Goal: Task Accomplishment & Management: Complete application form

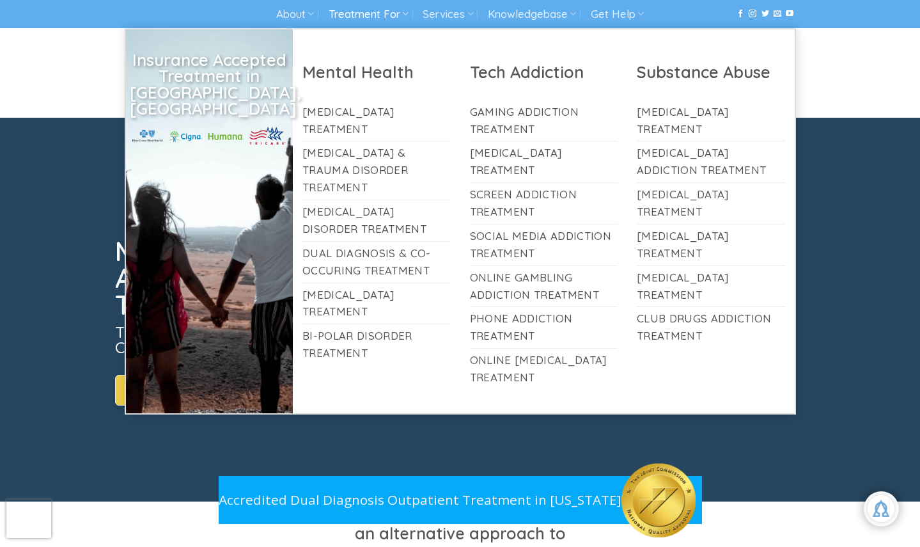
scroll to position [214, 0]
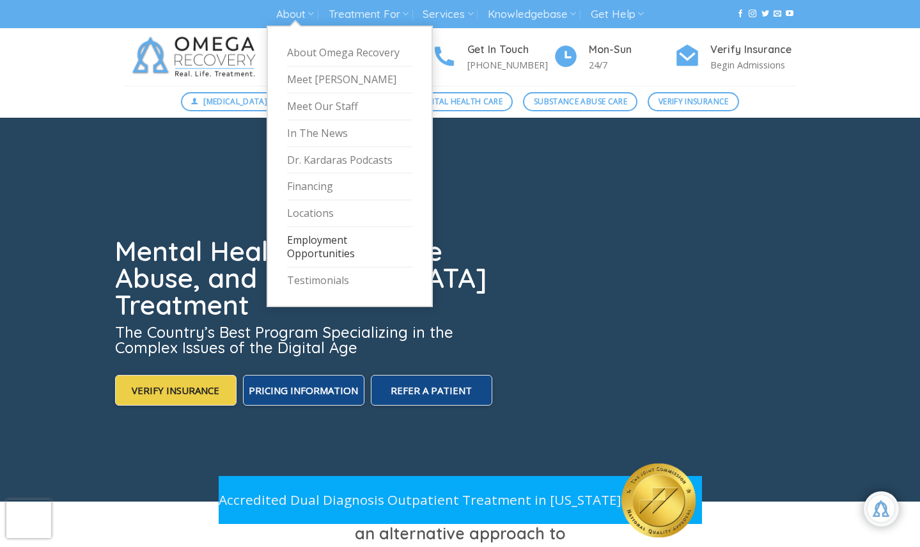
click at [318, 237] on link "Employment Opportunities" at bounding box center [349, 247] width 125 height 40
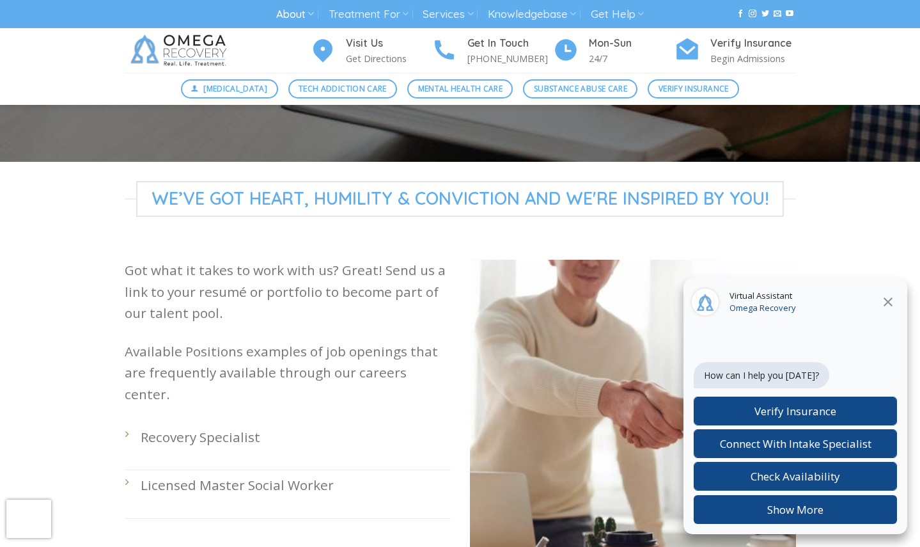
scroll to position [219, 0]
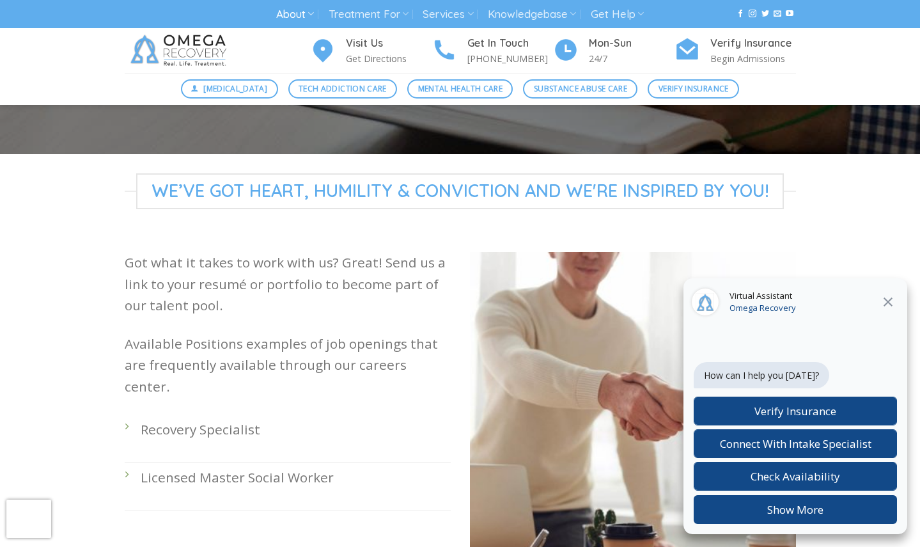
click at [890, 301] on icon at bounding box center [888, 301] width 15 height 15
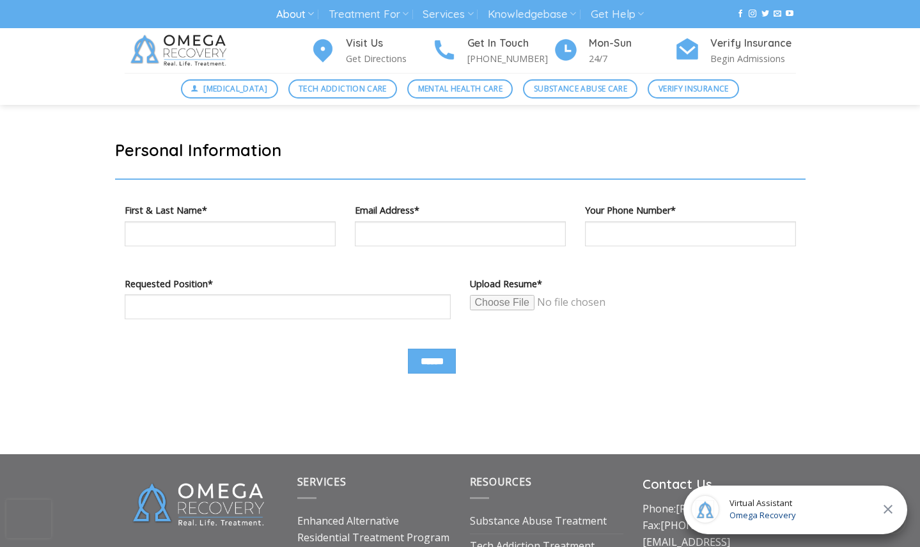
scroll to position [708, 0]
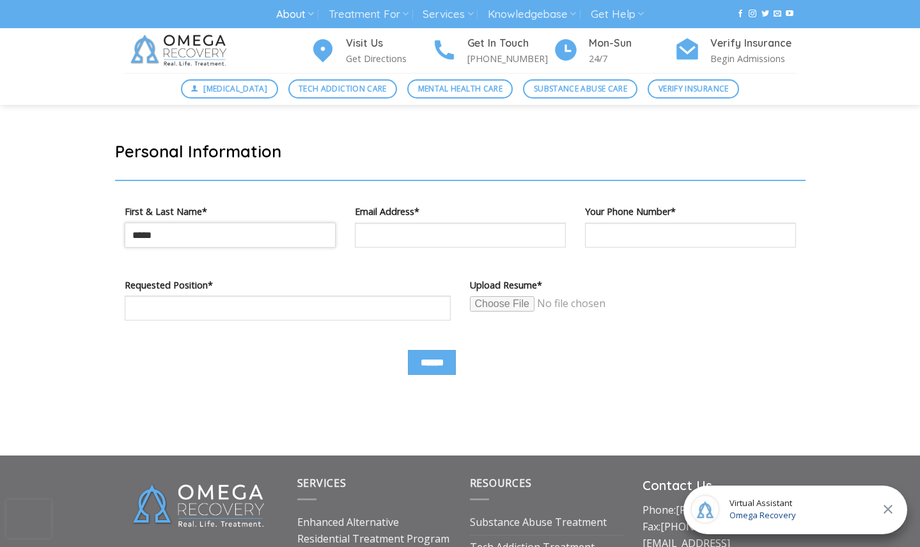
type input "*****"
type input "*"
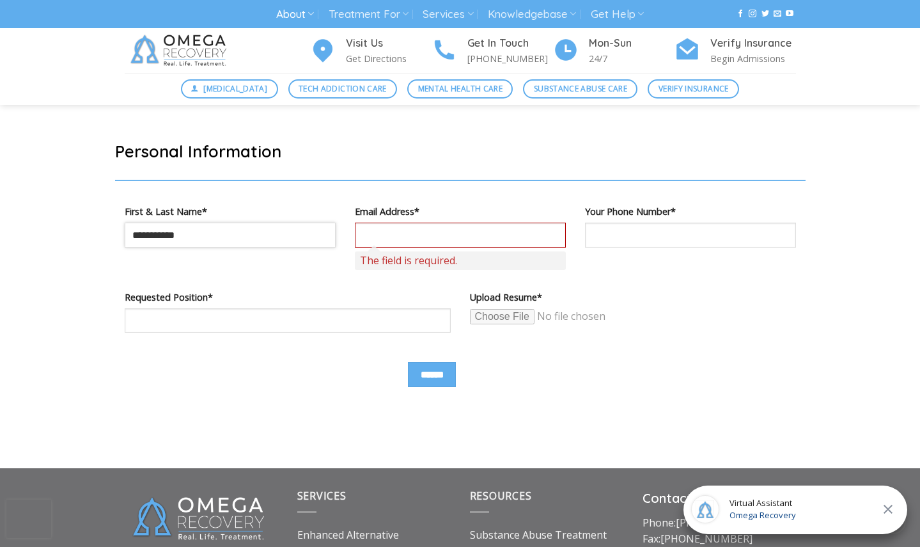
type input "**********"
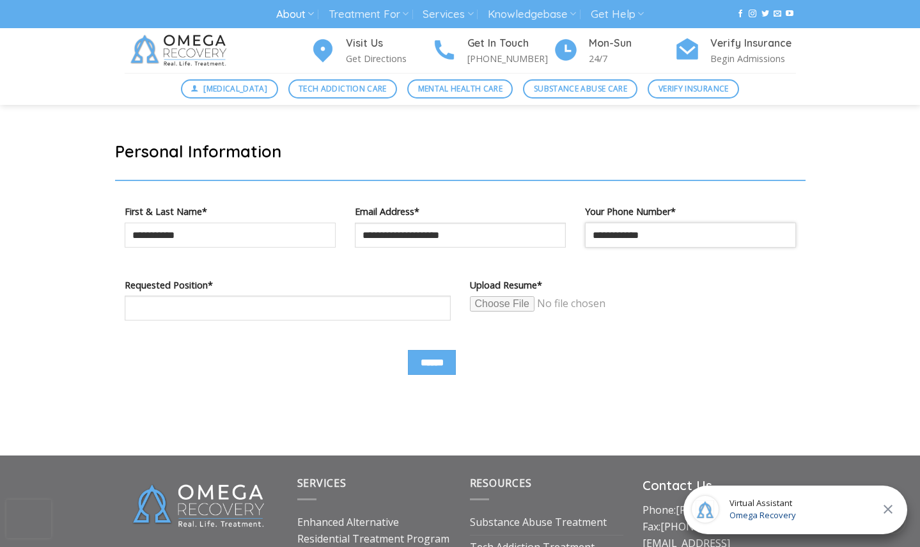
type input "**********"
click at [505, 301] on input "Contact form" at bounding box center [568, 304] width 196 height 17
click at [517, 304] on input "Contact form" at bounding box center [568, 304] width 196 height 17
click at [503, 307] on input "Contact form" at bounding box center [568, 304] width 196 height 17
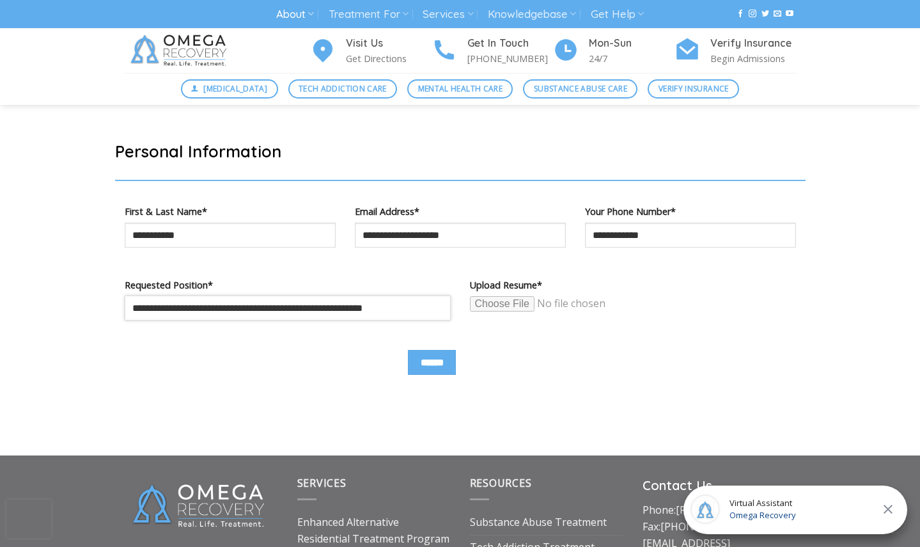
click at [410, 310] on input "**********" at bounding box center [288, 308] width 326 height 25
click at [890, 505] on icon at bounding box center [888, 509] width 15 height 15
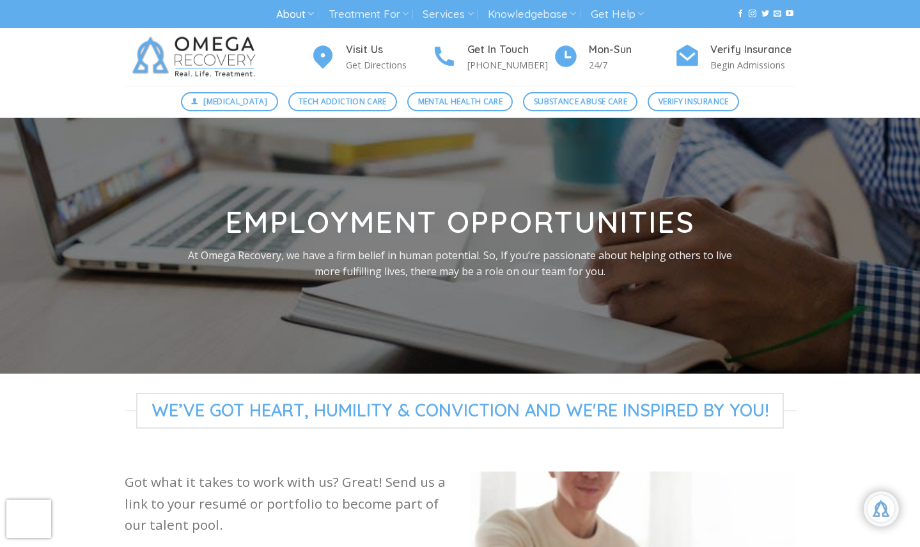
scroll to position [0, 0]
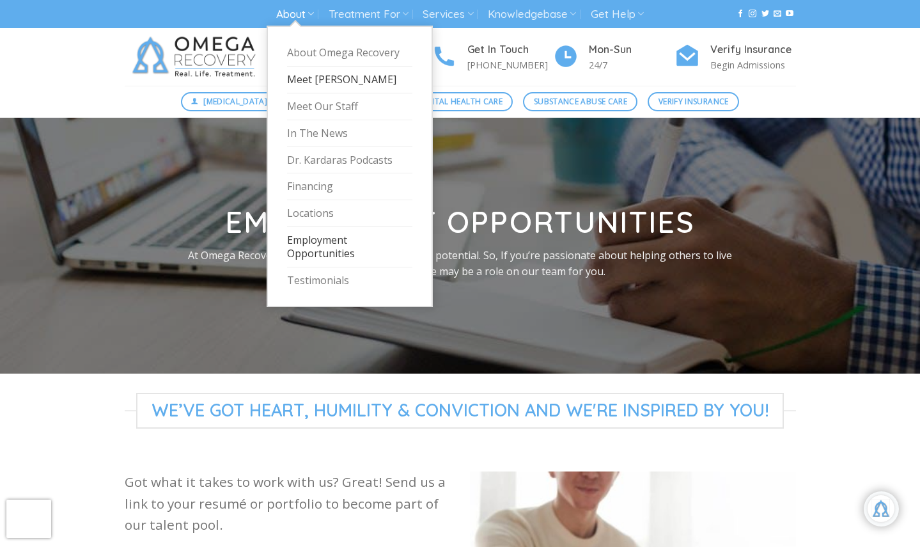
click at [312, 79] on link "Meet [PERSON_NAME]" at bounding box center [349, 80] width 125 height 27
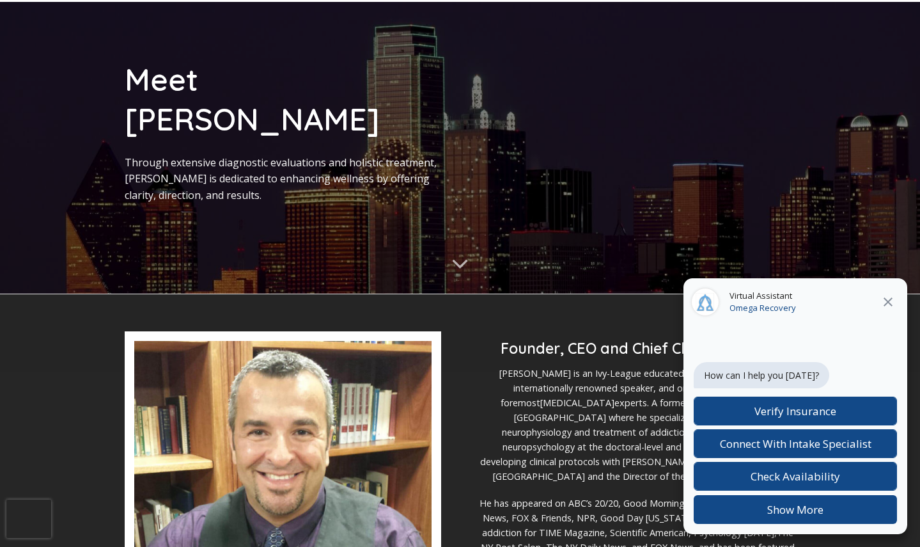
scroll to position [115, 0]
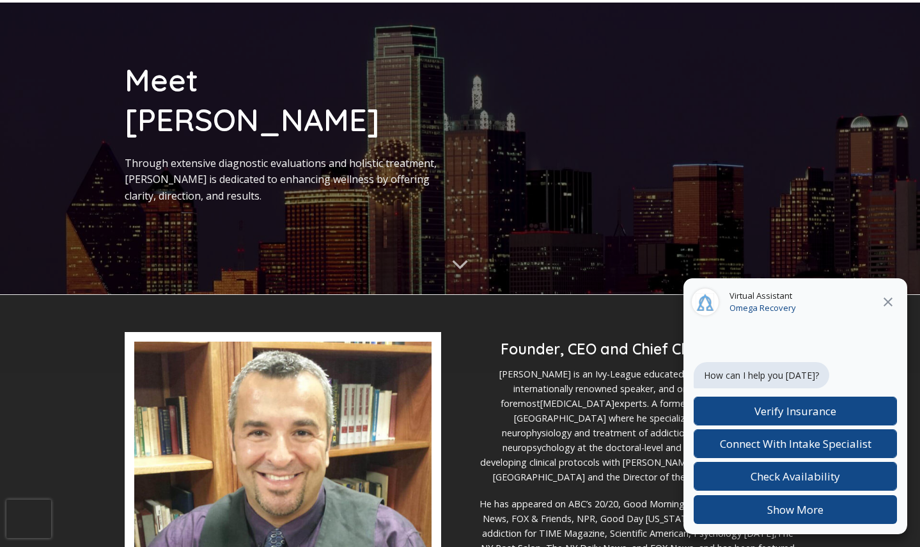
click at [885, 298] on icon at bounding box center [888, 301] width 9 height 9
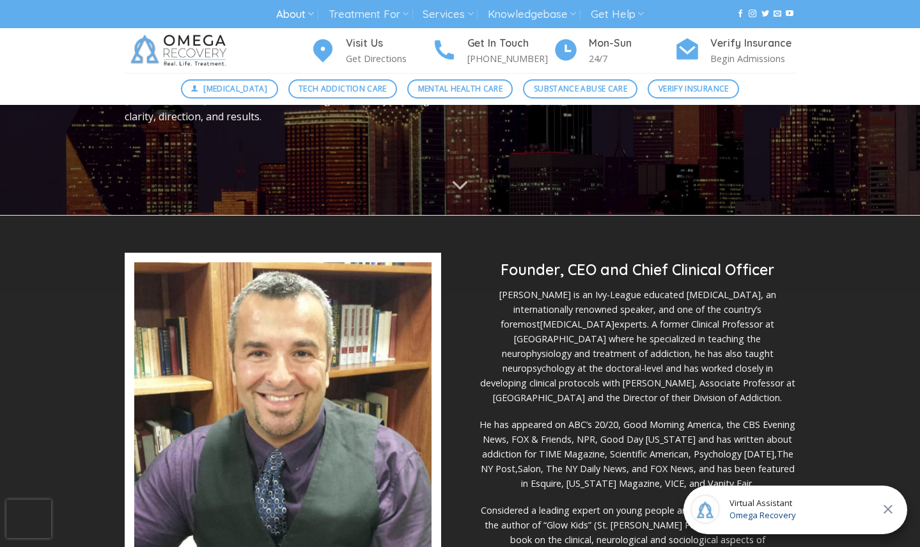
scroll to position [195, 0]
click at [886, 509] on icon at bounding box center [888, 509] width 15 height 15
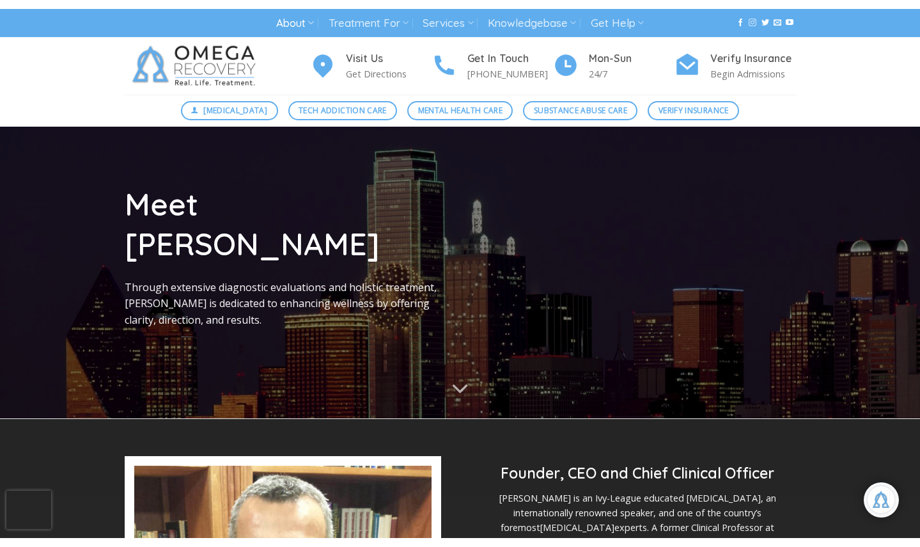
scroll to position [0, 0]
